Goal: Task Accomplishment & Management: Use online tool/utility

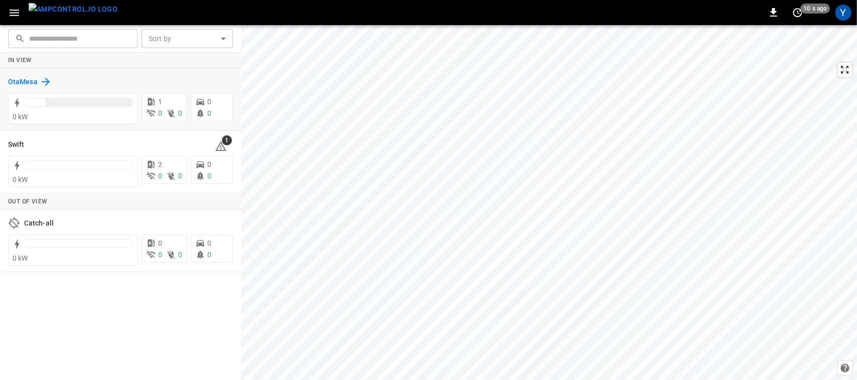
click at [28, 80] on h6 "OtaMesa" at bounding box center [23, 82] width 30 height 11
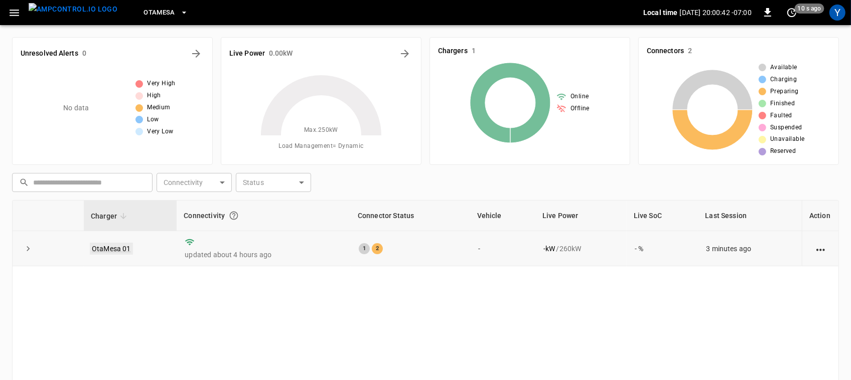
click at [118, 244] on link "OtaMesa 01" at bounding box center [111, 249] width 43 height 12
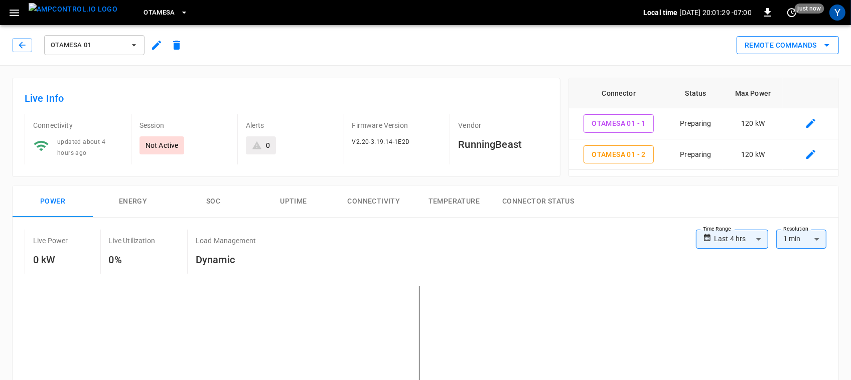
click at [801, 43] on button "Remote Commands" at bounding box center [788, 45] width 102 height 19
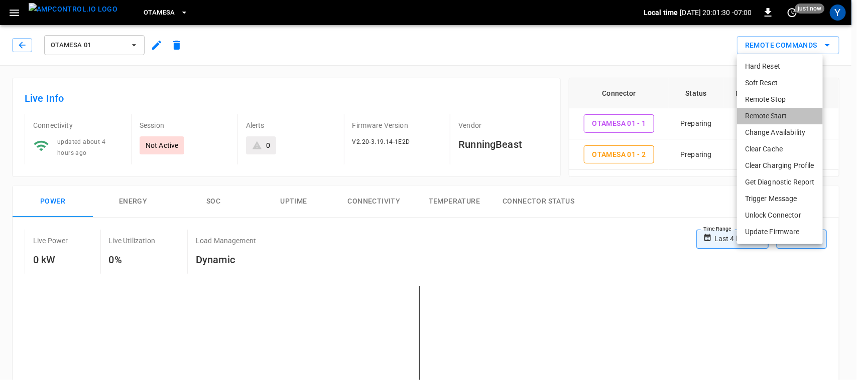
click at [780, 115] on li "Remote Start" at bounding box center [780, 116] width 86 height 17
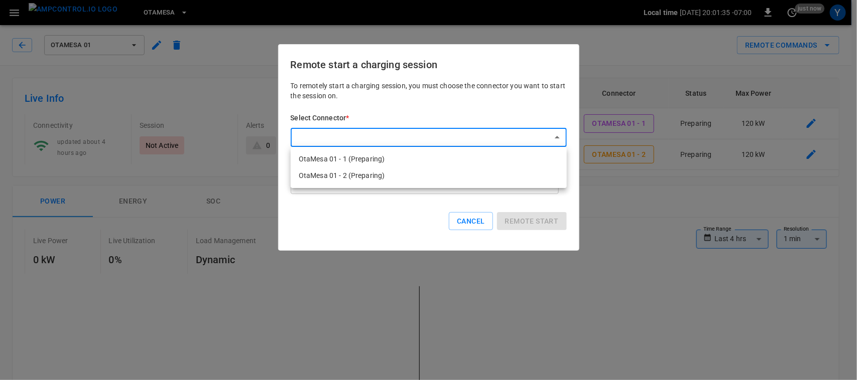
drag, startPoint x: 490, startPoint y: 155, endPoint x: 529, endPoint y: 167, distance: 40.2
click at [529, 167] on ul "OtaMesa 01 - 1 (Preparing) OtaMesa 01 - 2 (Preparing)" at bounding box center [429, 167] width 276 height 41
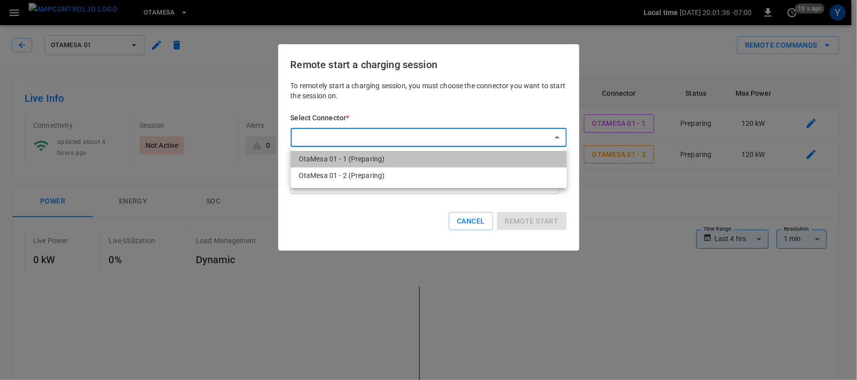
click at [516, 159] on li "OtaMesa 01 - 1 (Preparing)" at bounding box center [429, 159] width 276 height 17
type input "**********"
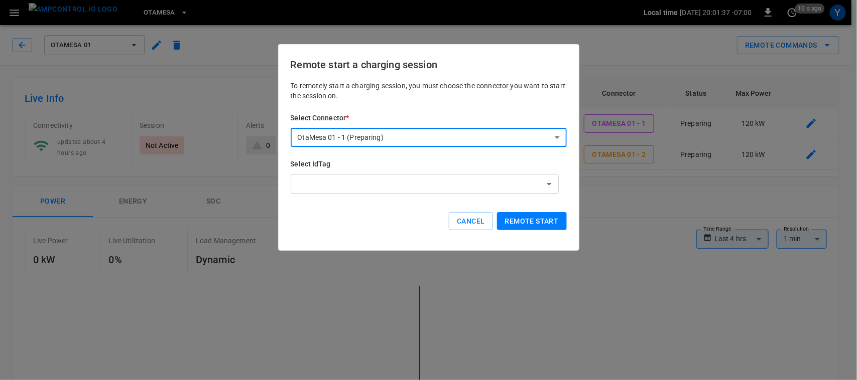
click at [523, 222] on button "Remote start" at bounding box center [532, 221] width 70 height 19
